Goal: Transaction & Acquisition: Purchase product/service

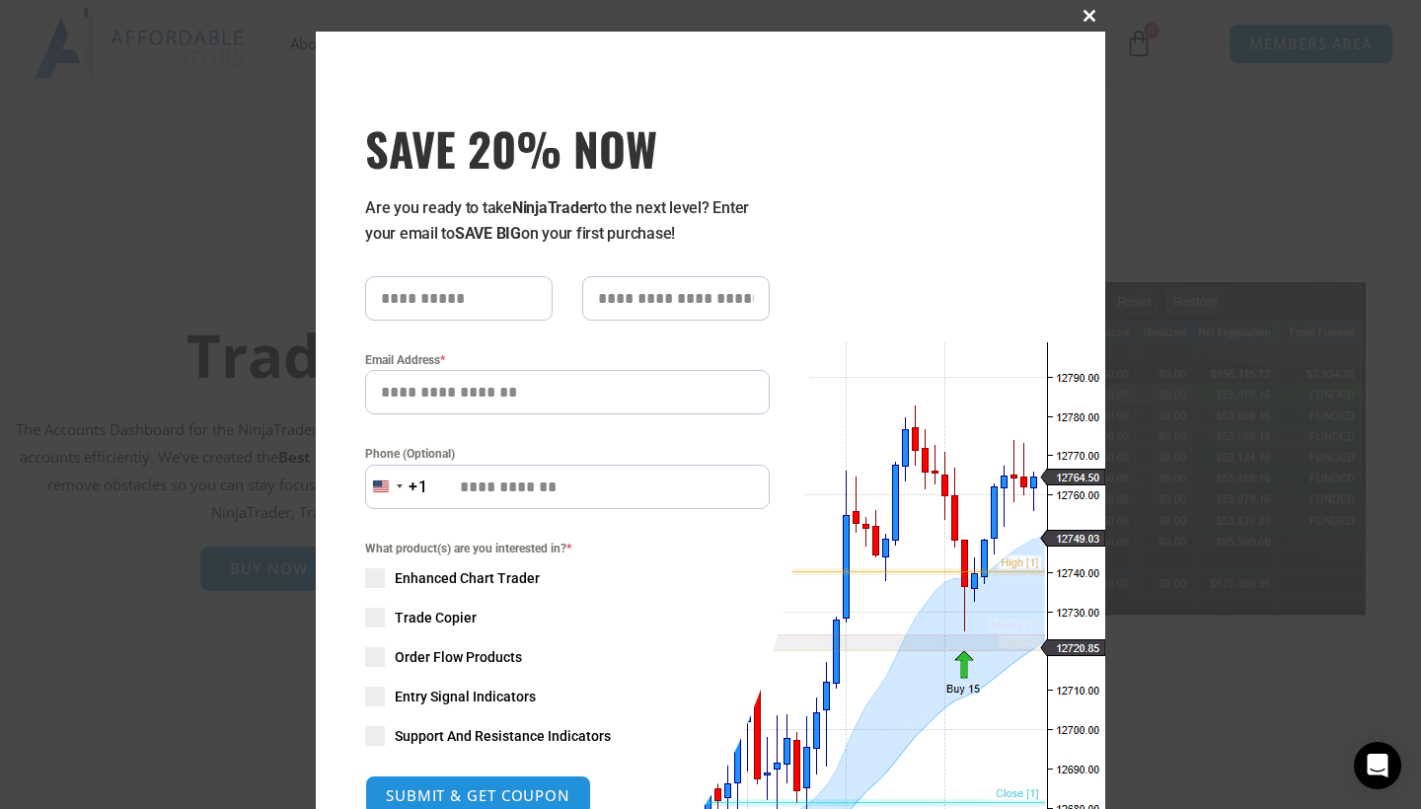
click at [565, 15] on span "SAVE 20% NOW popup" at bounding box center [1090, 16] width 32 height 12
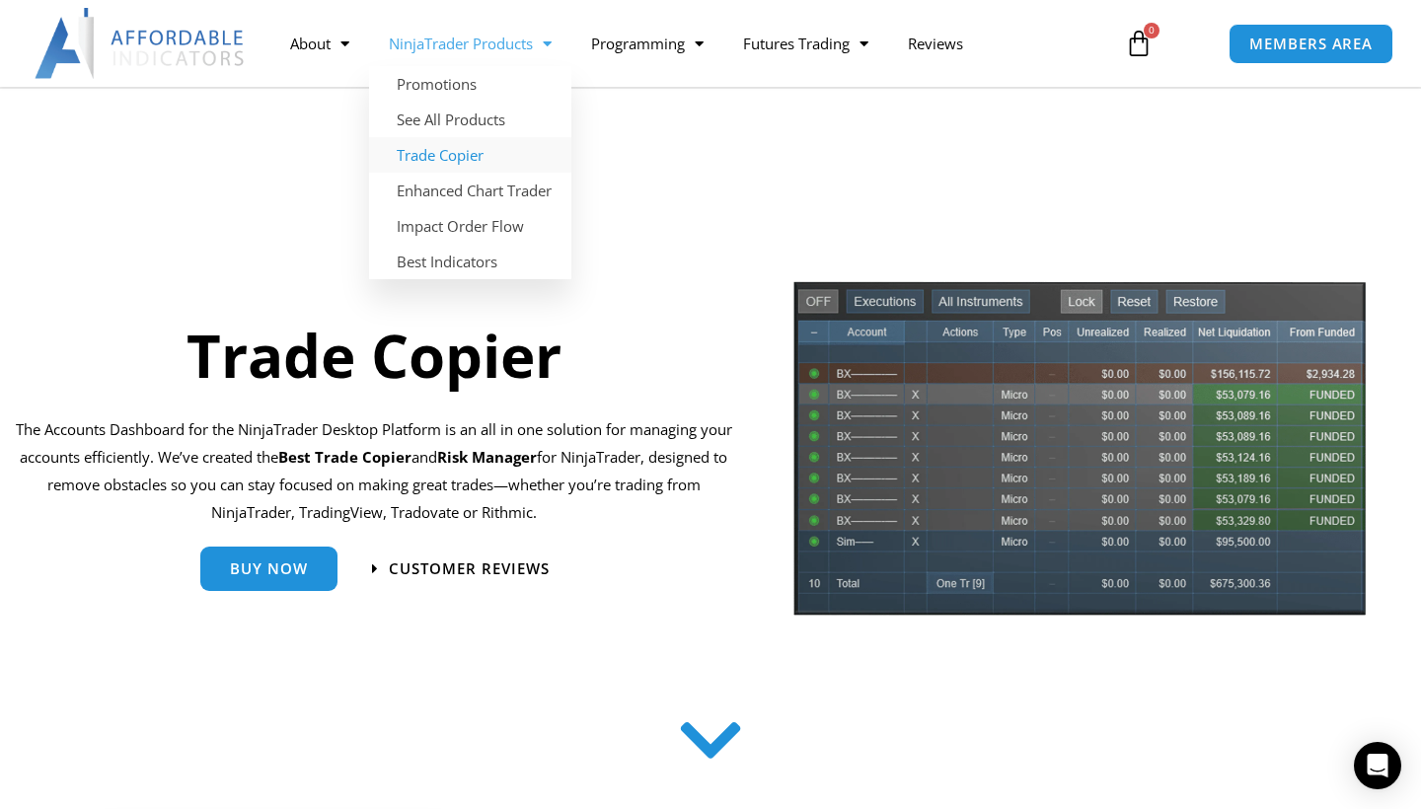
click at [450, 149] on link "Trade Copier" at bounding box center [470, 155] width 202 height 36
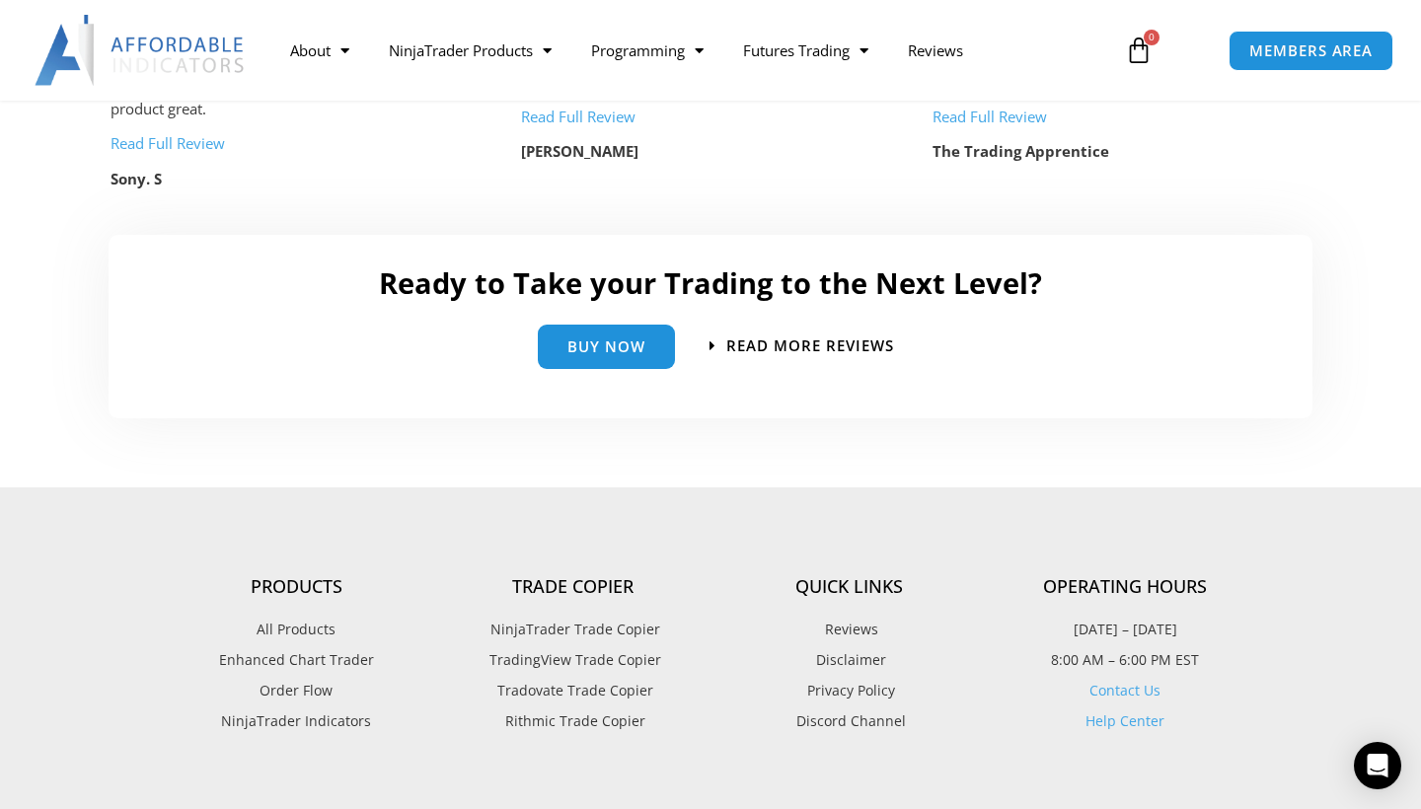
scroll to position [4415, 0]
click at [609, 332] on span "Buy Now" at bounding box center [606, 339] width 78 height 15
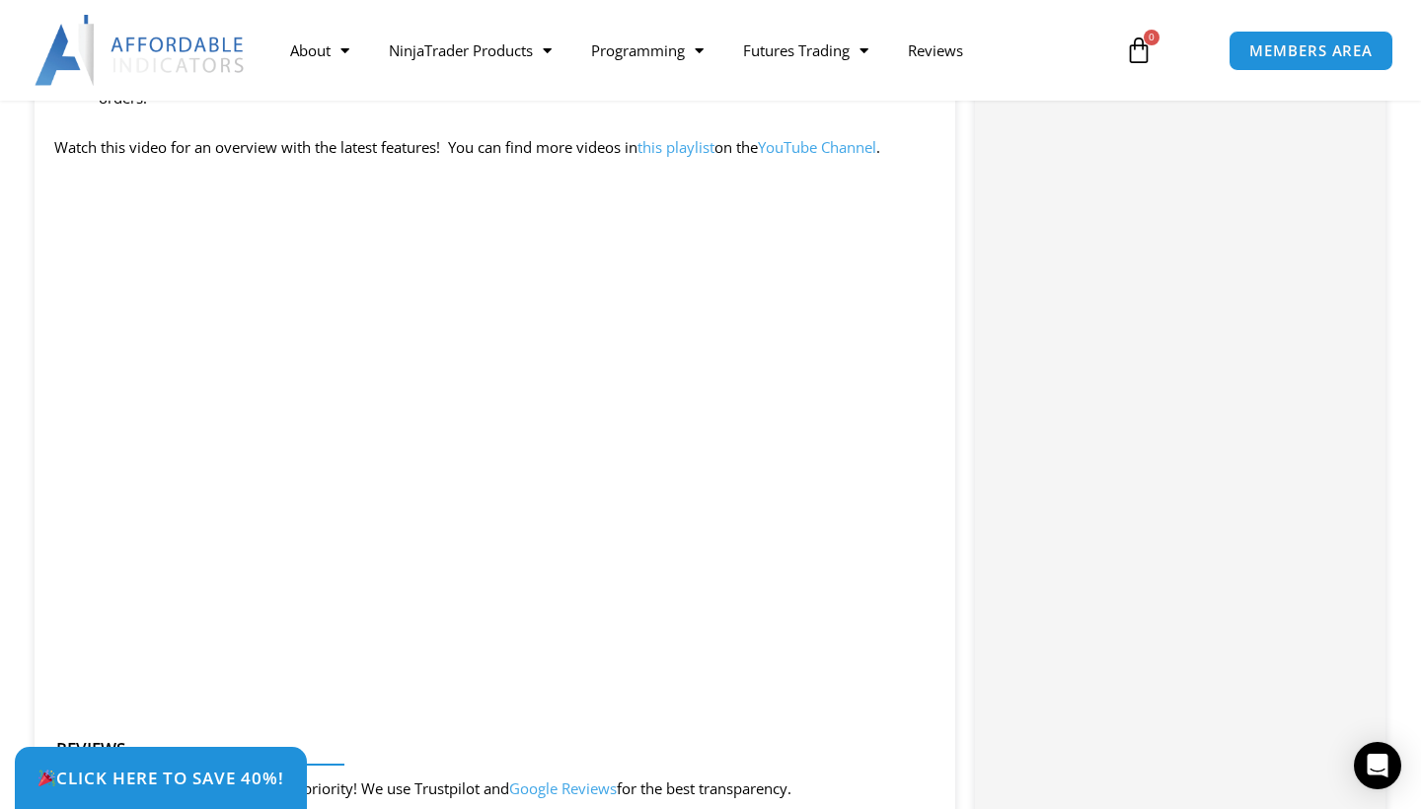
scroll to position [2038, 0]
click at [188, 783] on span "Click Here to save 40%!" at bounding box center [160, 778] width 271 height 19
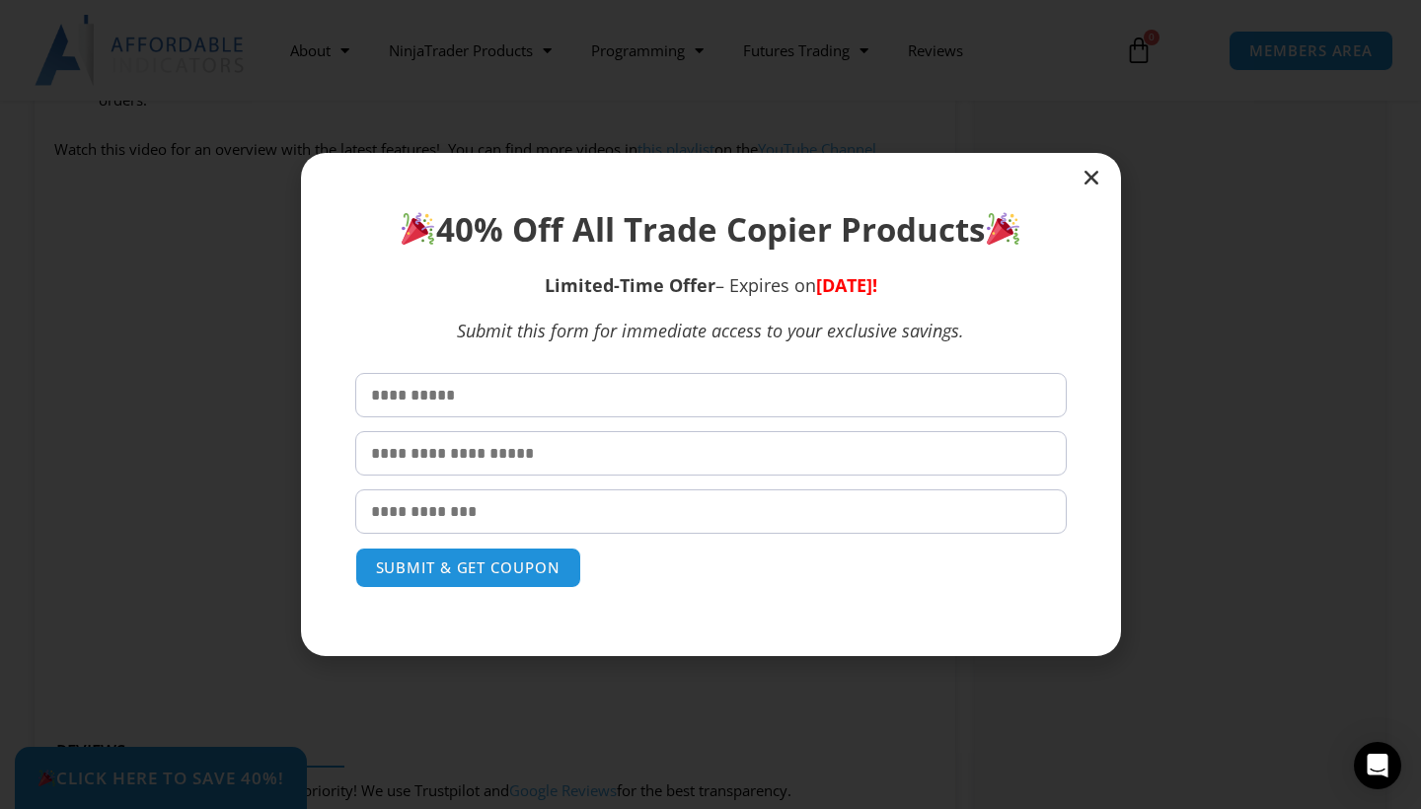
click at [1088, 181] on icon "Close" at bounding box center [1092, 178] width 20 height 20
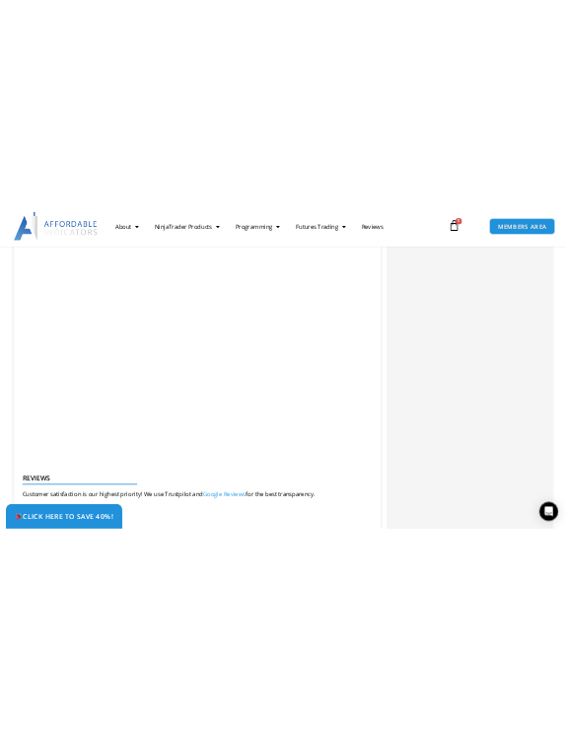
scroll to position [2103, 0]
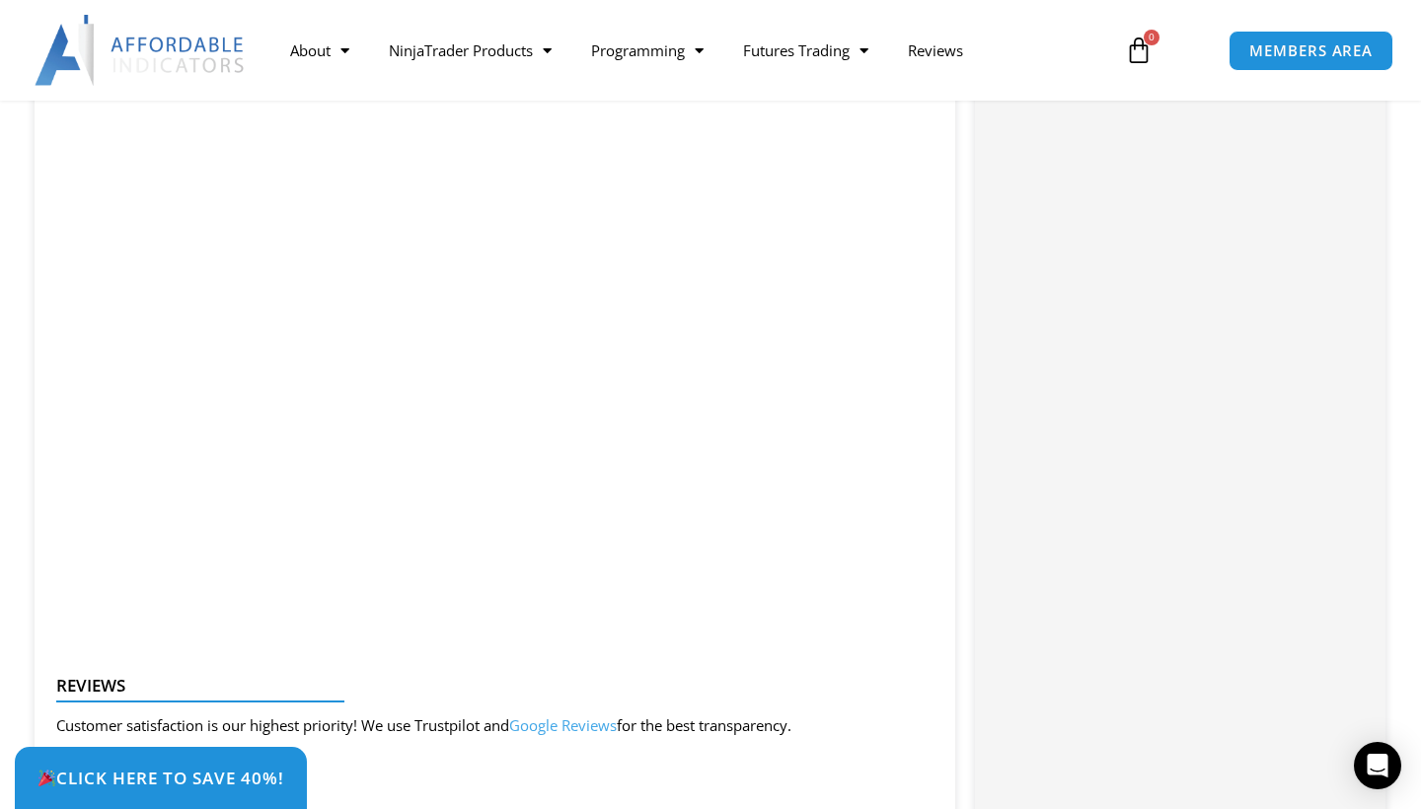
click at [0, 512] on section "Description SAVE NOW – Click the tab in the bottom left corner to claim your di…" at bounding box center [710, 523] width 1421 height 3562
